Goal: Information Seeking & Learning: Learn about a topic

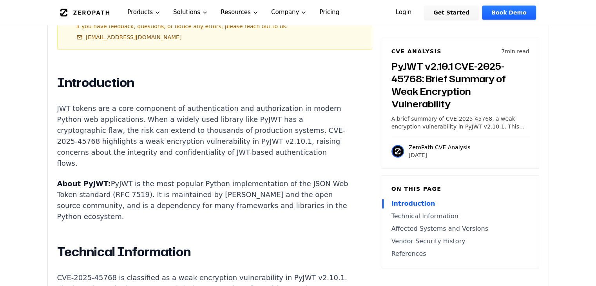
scroll to position [465, 0]
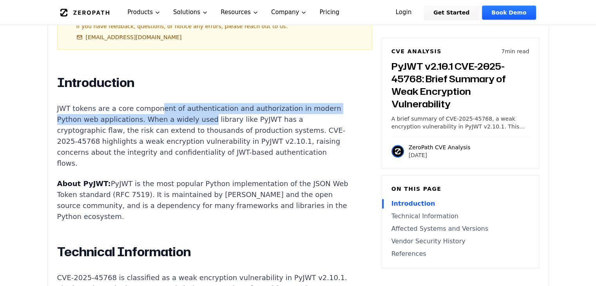
drag, startPoint x: 159, startPoint y: 87, endPoint x: 224, endPoint y: 97, distance: 65.8
click at [224, 103] on p "JWT tokens are a core component of authentication and authorization in modern P…" at bounding box center [202, 136] width 291 height 66
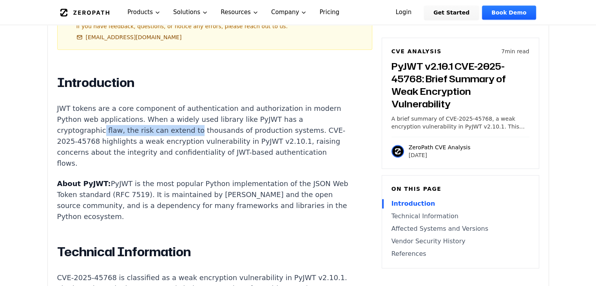
drag, startPoint x: 98, startPoint y: 109, endPoint x: 188, endPoint y: 112, distance: 89.4
click at [186, 112] on p "JWT tokens are a core component of authentication and authorization in modern P…" at bounding box center [202, 136] width 291 height 66
click at [188, 112] on p "JWT tokens are a core component of authentication and authorization in modern P…" at bounding box center [202, 136] width 291 height 66
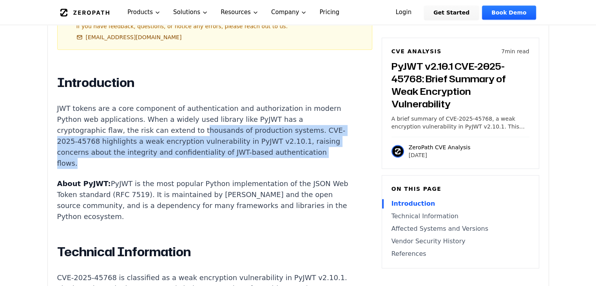
drag, startPoint x: 195, startPoint y: 118, endPoint x: 221, endPoint y: 146, distance: 38.0
click at [221, 146] on p "JWT tokens are a core component of authentication and authorization in modern P…" at bounding box center [202, 136] width 291 height 66
click at [221, 145] on p "JWT tokens are a core component of authentication and authorization in modern P…" at bounding box center [202, 136] width 291 height 66
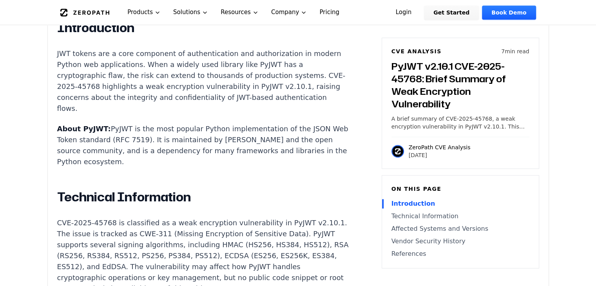
scroll to position [522, 0]
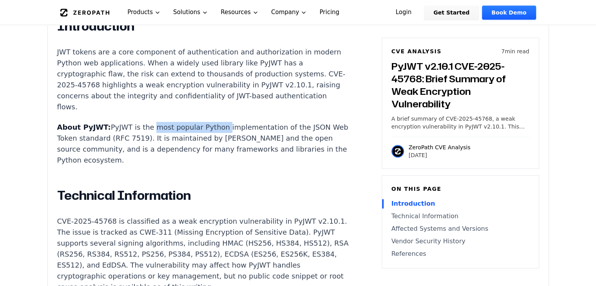
drag, startPoint x: 143, startPoint y: 99, endPoint x: 212, endPoint y: 112, distance: 70.5
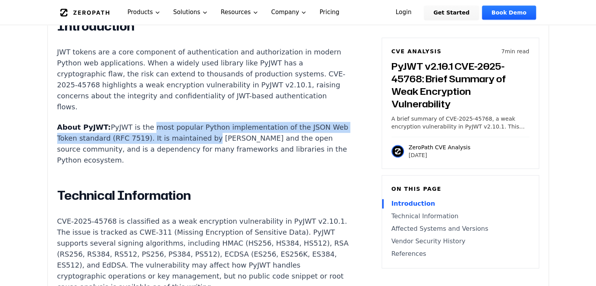
click at [212, 122] on p "About PyJWT: PyJWT is the most popular Python implementation of the JSON Web To…" at bounding box center [202, 144] width 291 height 44
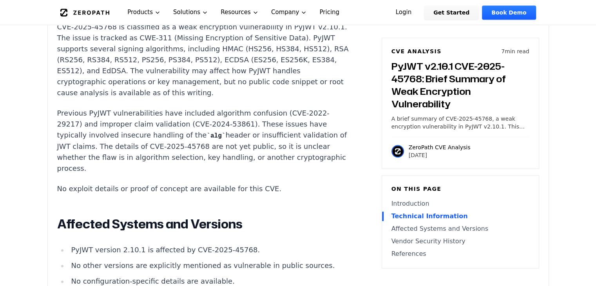
scroll to position [718, 0]
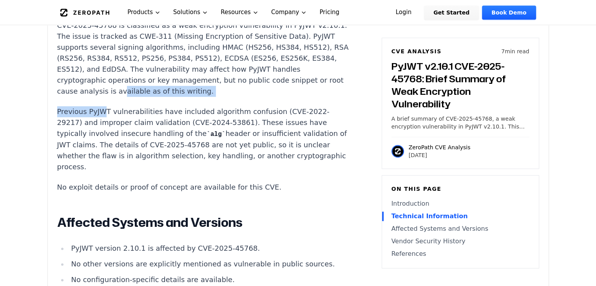
drag, startPoint x: 102, startPoint y: 76, endPoint x: 167, endPoint y: 74, distance: 65.1
click at [167, 74] on div "Introduction JWT tokens are a core component of authentication and authorizatio…" at bounding box center [202, 223] width 291 height 801
click at [168, 74] on p "CVE-2025-45768 is classified as a weak encryption vulnerability in PyJWT v2.10.…" at bounding box center [202, 58] width 291 height 77
click at [162, 117] on p "Previous PyJWT vulnerabilities have included algorithm confusion (CVE-2022-2921…" at bounding box center [202, 139] width 291 height 66
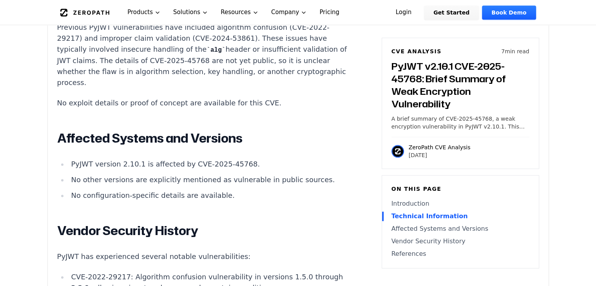
scroll to position [802, 0]
